Goal: Information Seeking & Learning: Find specific fact

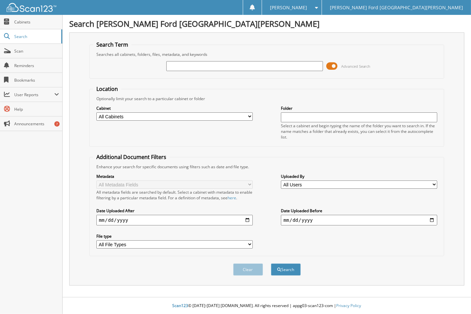
drag, startPoint x: 0, startPoint y: 0, endPoint x: 186, endPoint y: 65, distance: 196.9
click at [186, 65] on input "text" at bounding box center [244, 66] width 156 height 10
click at [210, 66] on input "text" at bounding box center [244, 66] width 156 height 10
paste input "SCHNIPKOWEIT"
type input "SCHNIPKOWEIT"
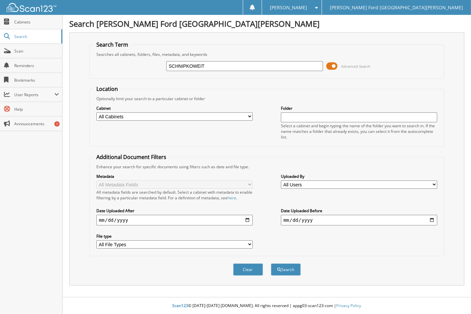
click at [271, 264] on button "Search" at bounding box center [286, 270] width 30 height 12
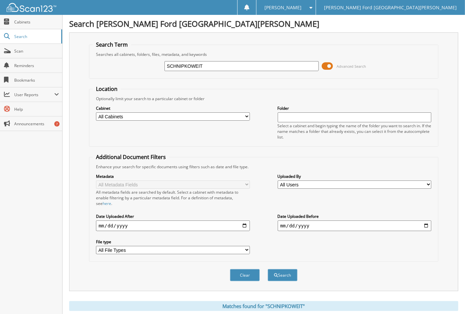
click at [165, 66] on input "SCHNIPKOWEIT" at bounding box center [241, 66] width 154 height 10
type input "[PERSON_NAME]"
click at [279, 269] on button "Search" at bounding box center [283, 275] width 30 height 12
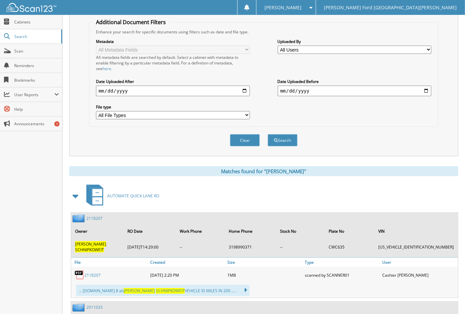
scroll to position [147, 0]
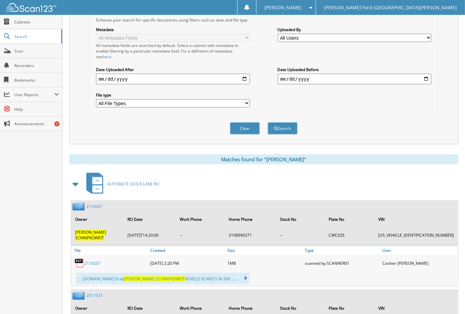
click at [97, 261] on link "2118207" at bounding box center [92, 264] width 16 height 6
